Goal: Information Seeking & Learning: Learn about a topic

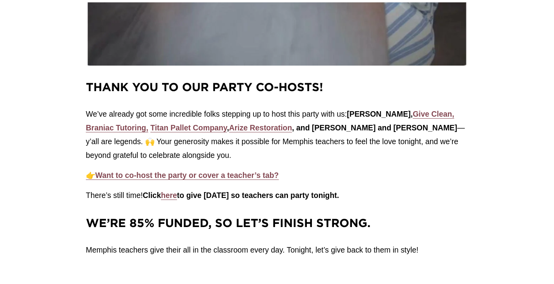
scroll to position [1060, 0]
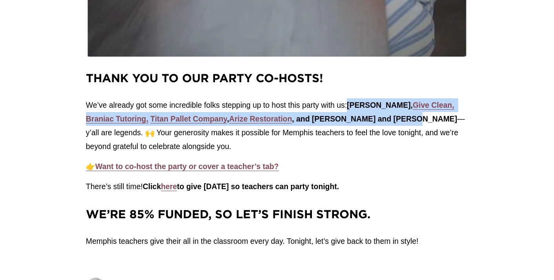
drag, startPoint x: 406, startPoint y: 107, endPoint x: 351, endPoint y: 97, distance: 55.5
click at [351, 98] on p "We’ve already got some incredible folks stepping up to host this party with us:…" at bounding box center [277, 125] width 382 height 55
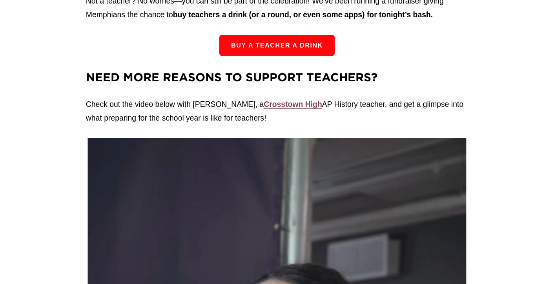
scroll to position [0, 0]
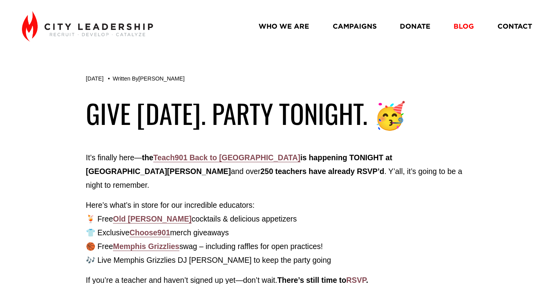
click at [464, 28] on link "BLOG" at bounding box center [464, 27] width 20 height 14
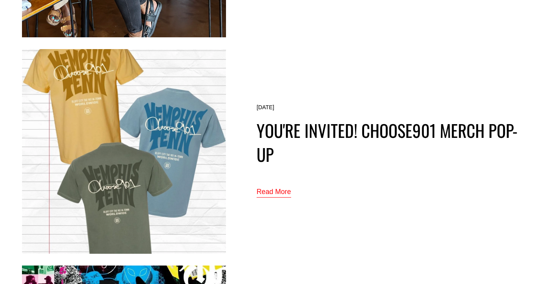
scroll to position [258, 0]
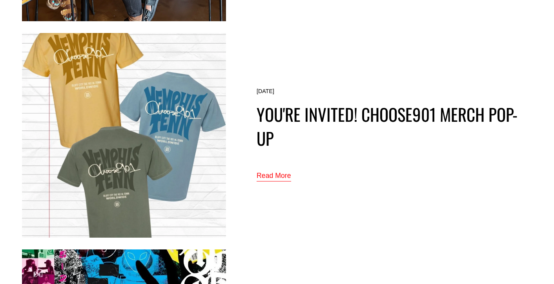
click at [279, 175] on link "Read More" at bounding box center [274, 176] width 35 height 13
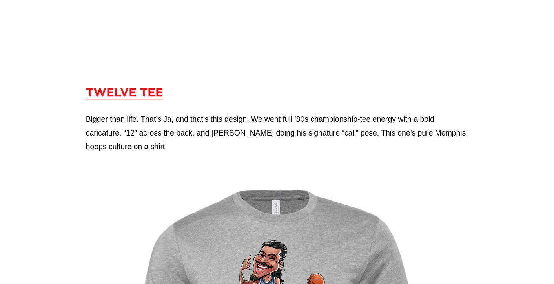
scroll to position [2374, 0]
